Goal: Information Seeking & Learning: Learn about a topic

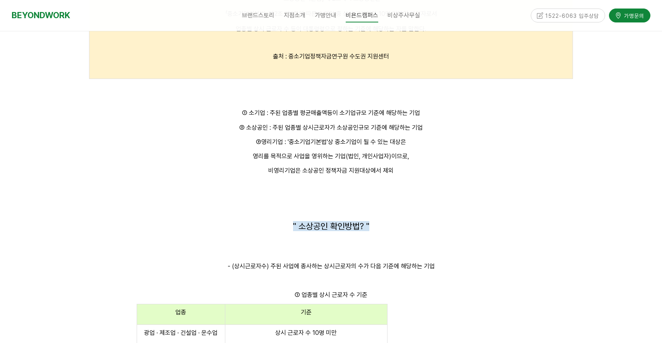
scroll to position [1124, 0]
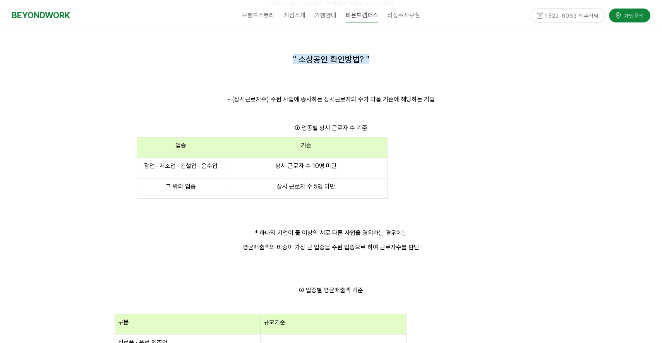
click at [452, 218] on p at bounding box center [331, 218] width 484 height 10
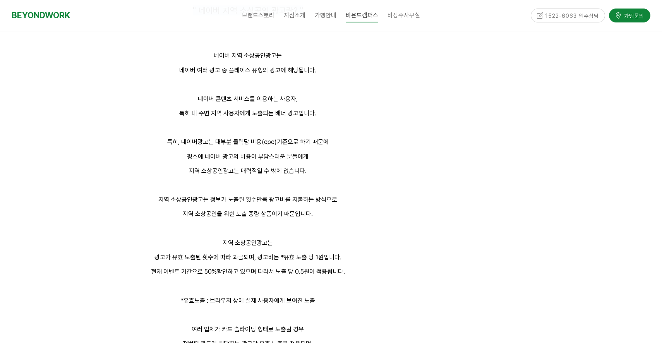
scroll to position [1833, 0]
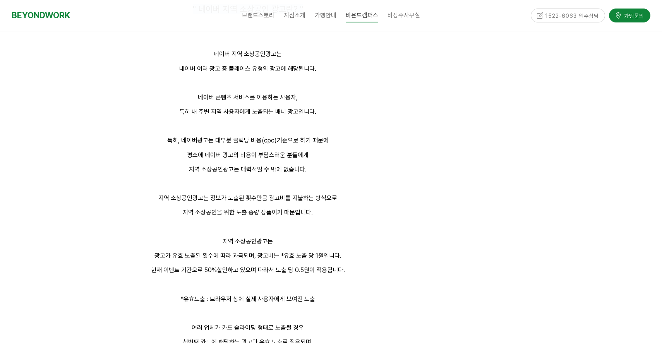
click at [344, 95] on p "네이버 콘텐츠 서비스를 이용하는 사용자," at bounding box center [247, 97] width 317 height 10
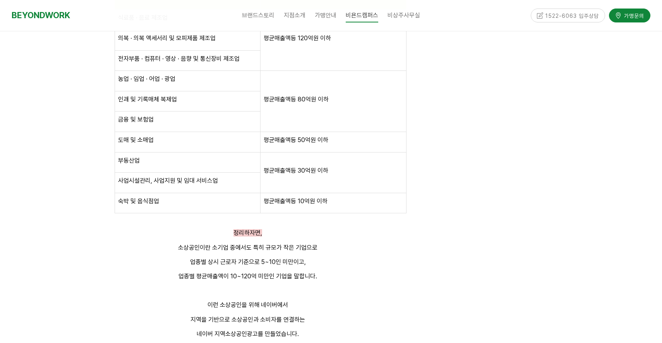
scroll to position [1932, 0]
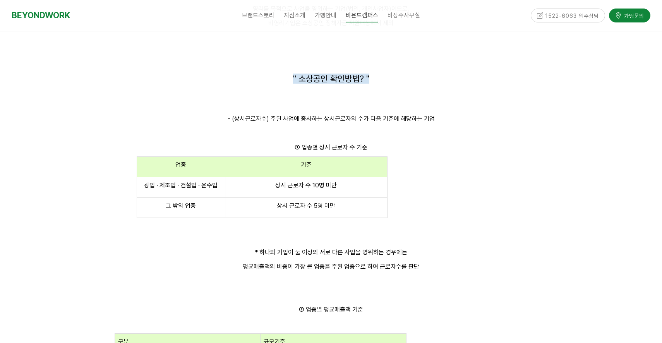
scroll to position [1143, 0]
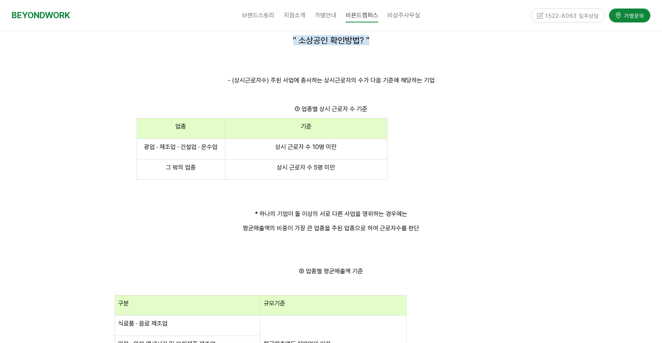
click at [411, 195] on p at bounding box center [331, 199] width 484 height 10
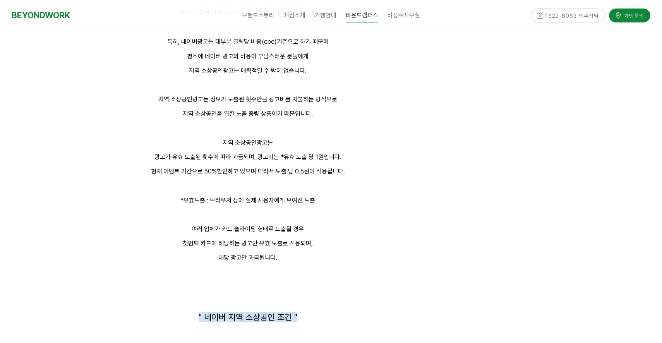
click at [388, 187] on p at bounding box center [247, 185] width 317 height 10
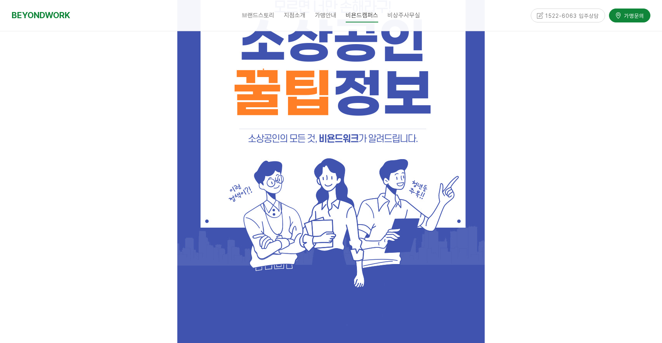
scroll to position [287, 0]
